Goal: Transaction & Acquisition: Download file/media

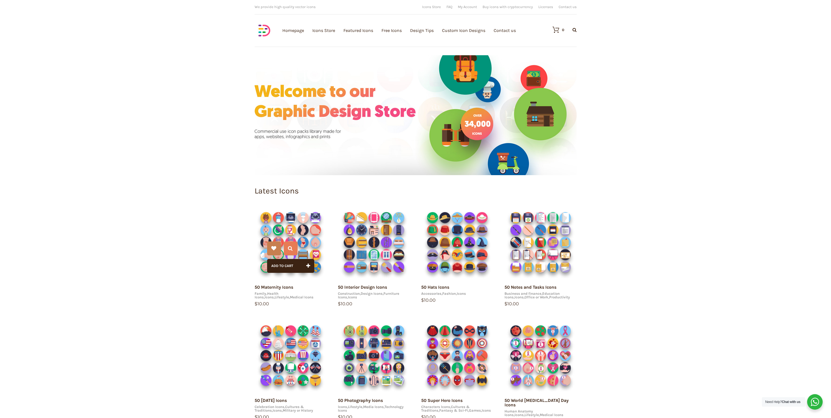
click at [284, 231] on img at bounding box center [291, 242] width 72 height 72
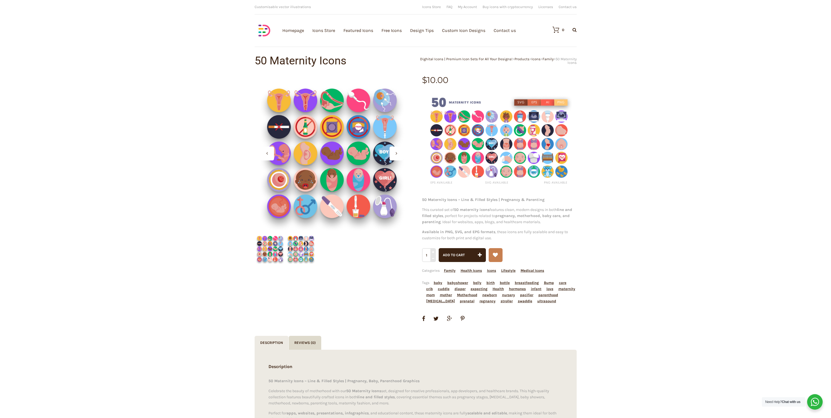
click at [299, 251] on img at bounding box center [301, 249] width 31 height 31
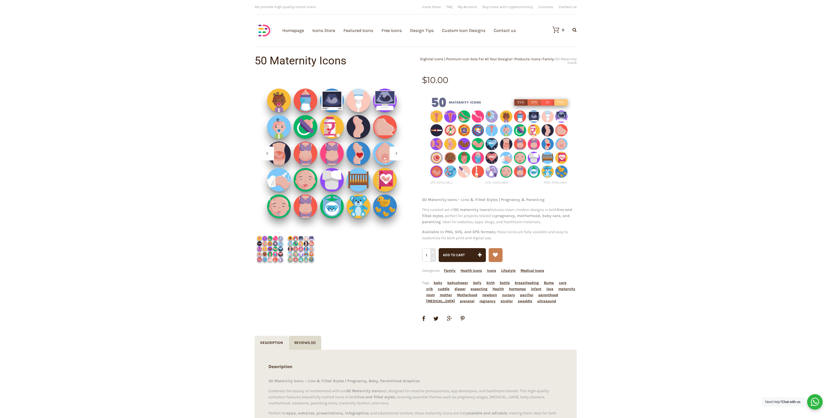
click at [369, 263] on div at bounding box center [316, 249] width 123 height 31
drag, startPoint x: 82, startPoint y: 49, endPoint x: 62, endPoint y: 4, distance: 48.5
